Goal: Find contact information

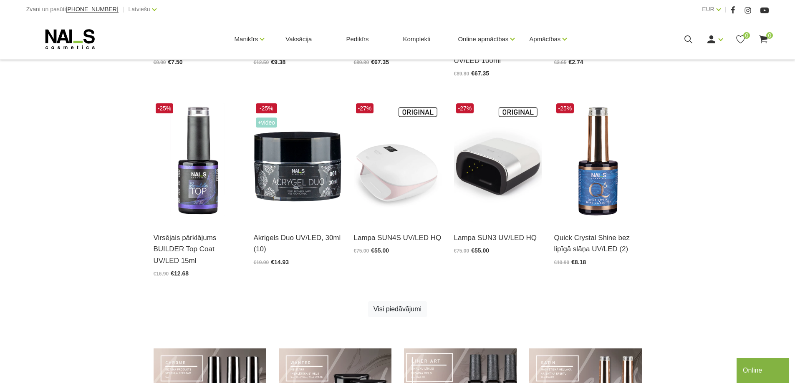
scroll to position [600, 0]
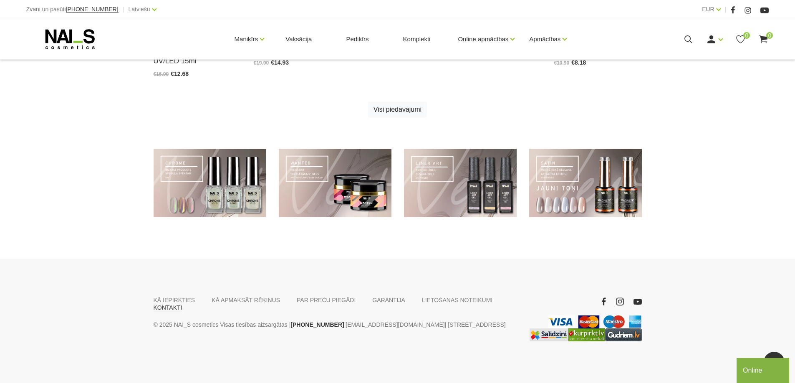
click at [182, 304] on link "KONTAKTI" at bounding box center [168, 308] width 29 height 8
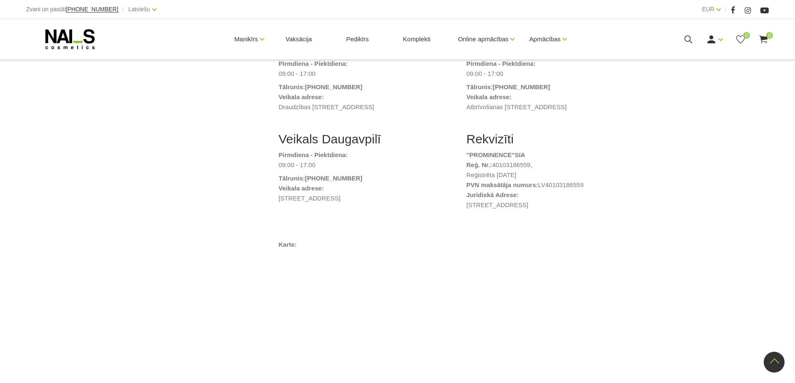
scroll to position [292, 0]
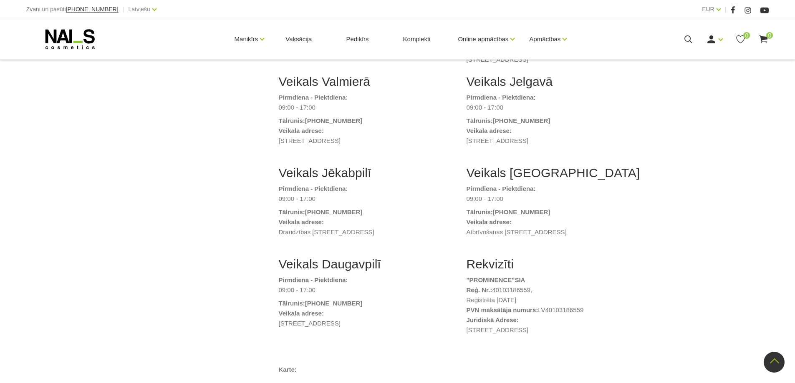
click at [637, 154] on div "Veikals Jelgavā Pirmdiena - Piektdiena: 09:00 - 17:00 Tālrunis: (+371) 24 227 4…" at bounding box center [554, 119] width 188 height 91
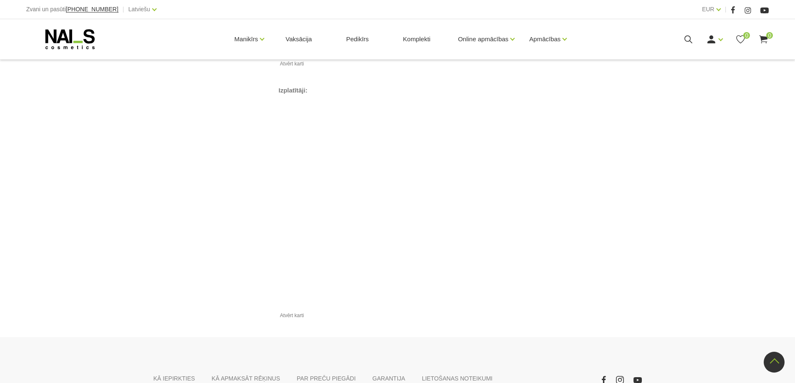
scroll to position [894, 0]
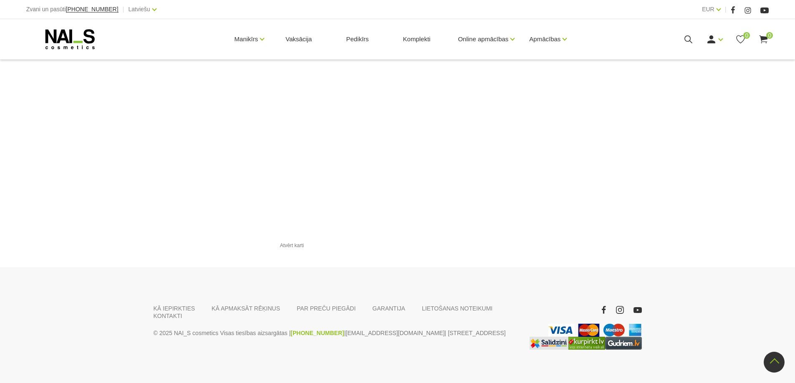
drag, startPoint x: 330, startPoint y: 318, endPoint x: 288, endPoint y: 318, distance: 42.1
click at [288, 328] on p "© 2025 NAI_S cosmetics Visas tiesības aizsargātas | +37120446646 | veikals@nais…" at bounding box center [335, 333] width 363 height 10
copy p "+37120446646 |"
drag, startPoint x: 396, startPoint y: 318, endPoint x: 332, endPoint y: 320, distance: 64.3
click at [332, 328] on p "© 2025 NAI_S cosmetics Visas tiesības aizsargātas | +37120446646 | veikals@nais…" at bounding box center [335, 333] width 363 height 10
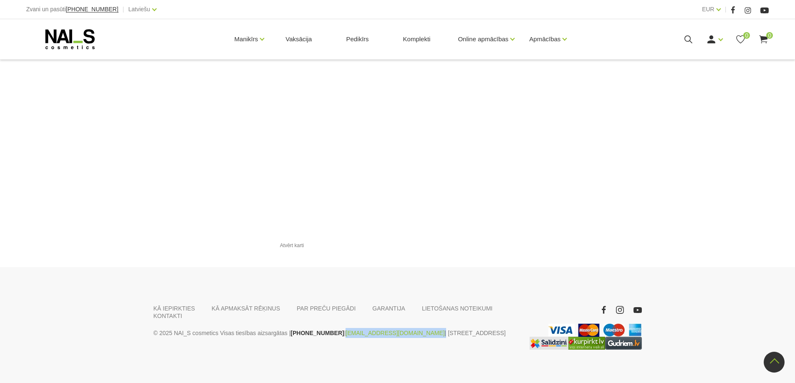
copy p "[EMAIL_ADDRESS][DOMAIN_NAME]"
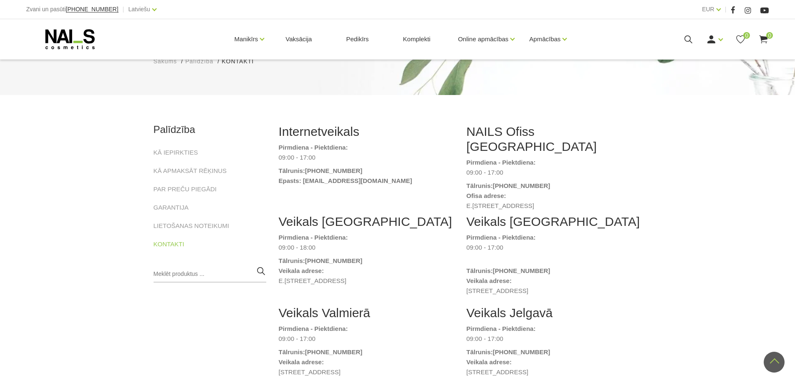
scroll to position [59, 0]
drag, startPoint x: 398, startPoint y: 187, endPoint x: 301, endPoint y: 184, distance: 97.2
click at [301, 184] on dt "Epasts: naiskonsultants@gmail.com" at bounding box center [366, 182] width 175 height 10
copy strong "naiskonsultants@gmail.com"
